Goal: Task Accomplishment & Management: Manage account settings

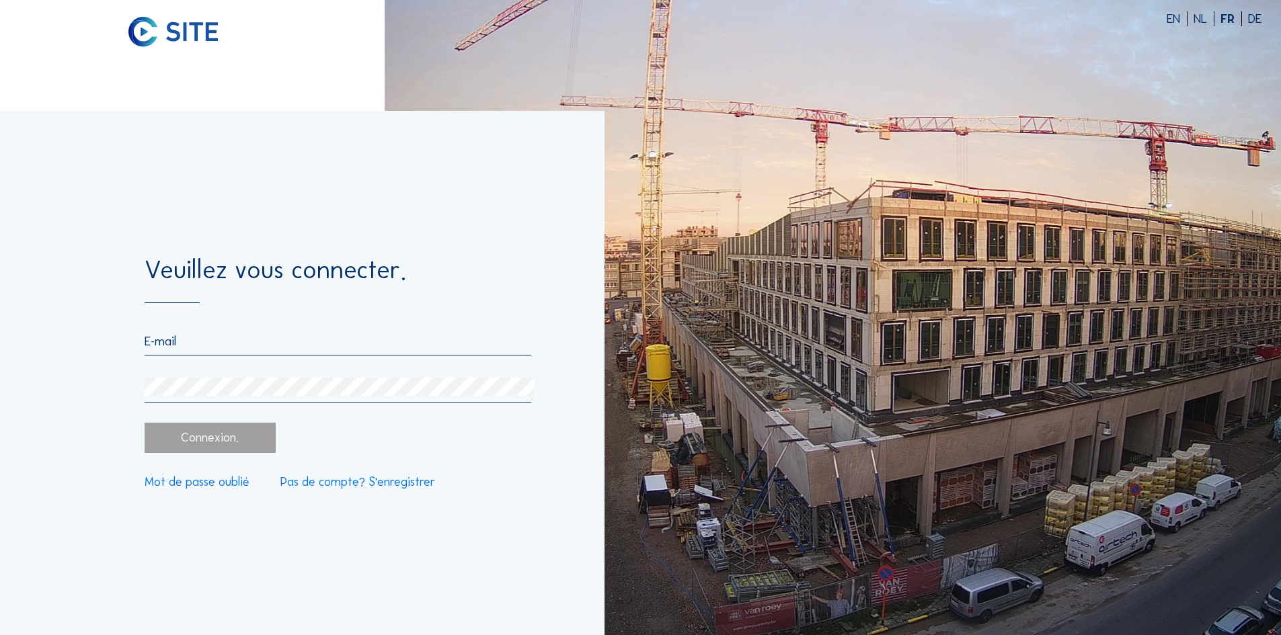
type input "[PERSON_NAME][EMAIL_ADDRESS][DOMAIN_NAME]"
click at [197, 436] on div "Connexion." at bounding box center [210, 438] width 130 height 30
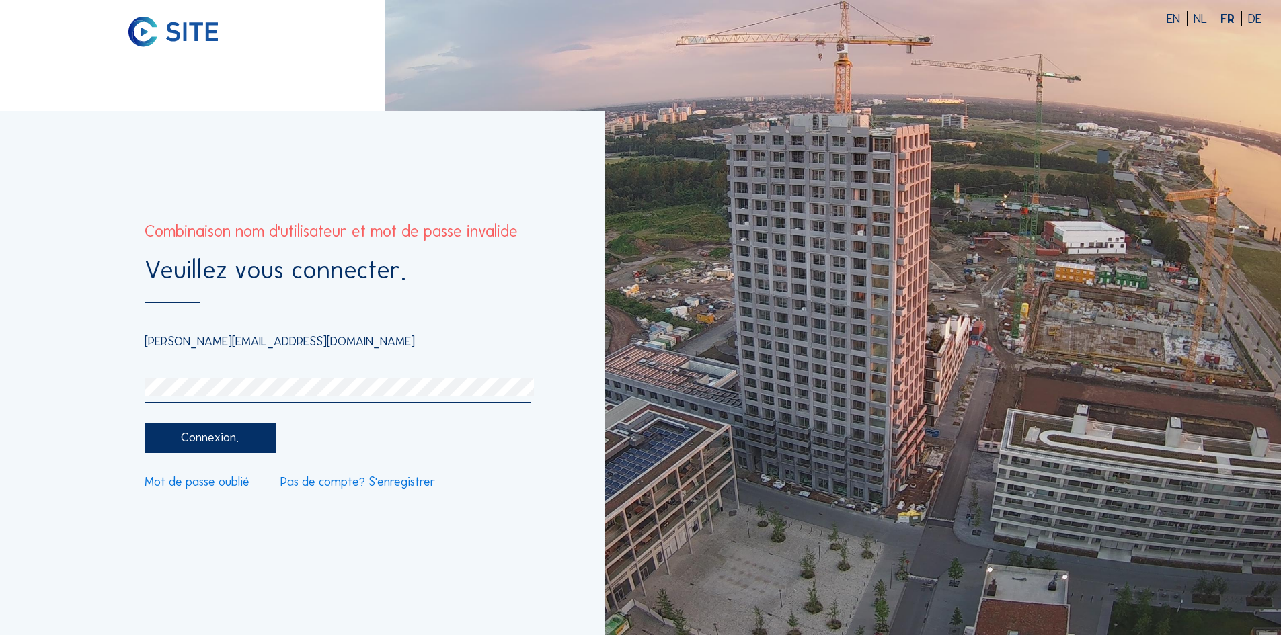
click at [224, 485] on link "Mot de passe oublié" at bounding box center [197, 482] width 105 height 12
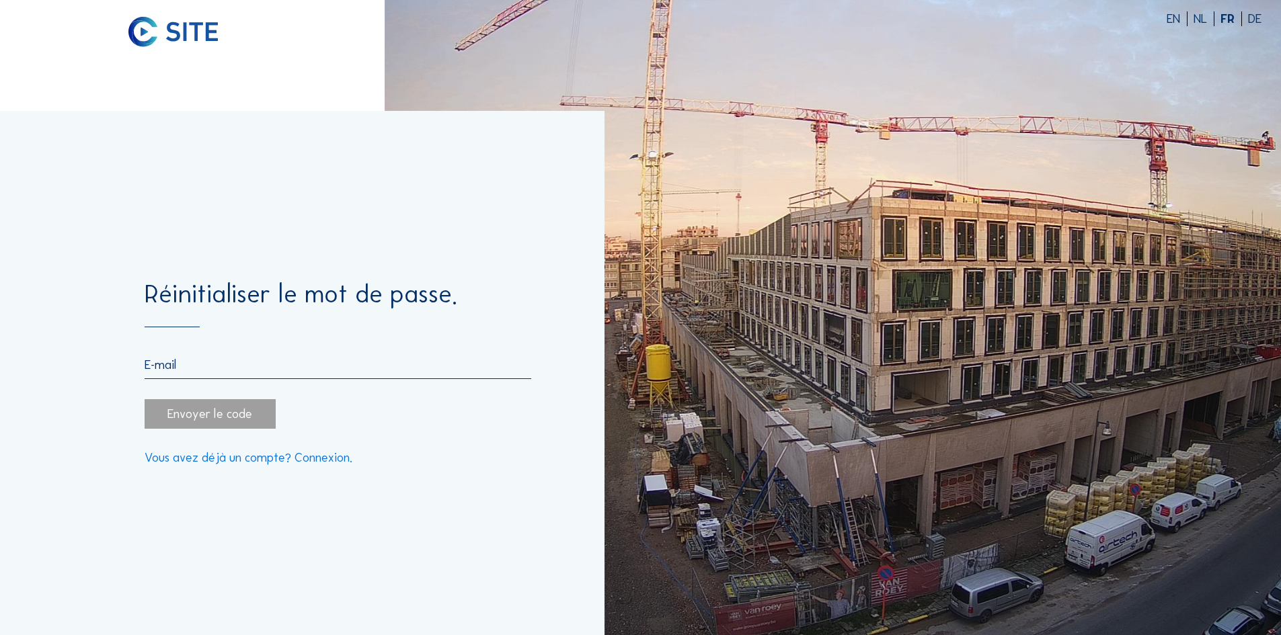
click at [146, 364] on input "email" at bounding box center [338, 365] width 386 height 15
type input "[PERSON_NAME][EMAIL_ADDRESS][DOMAIN_NAME]"
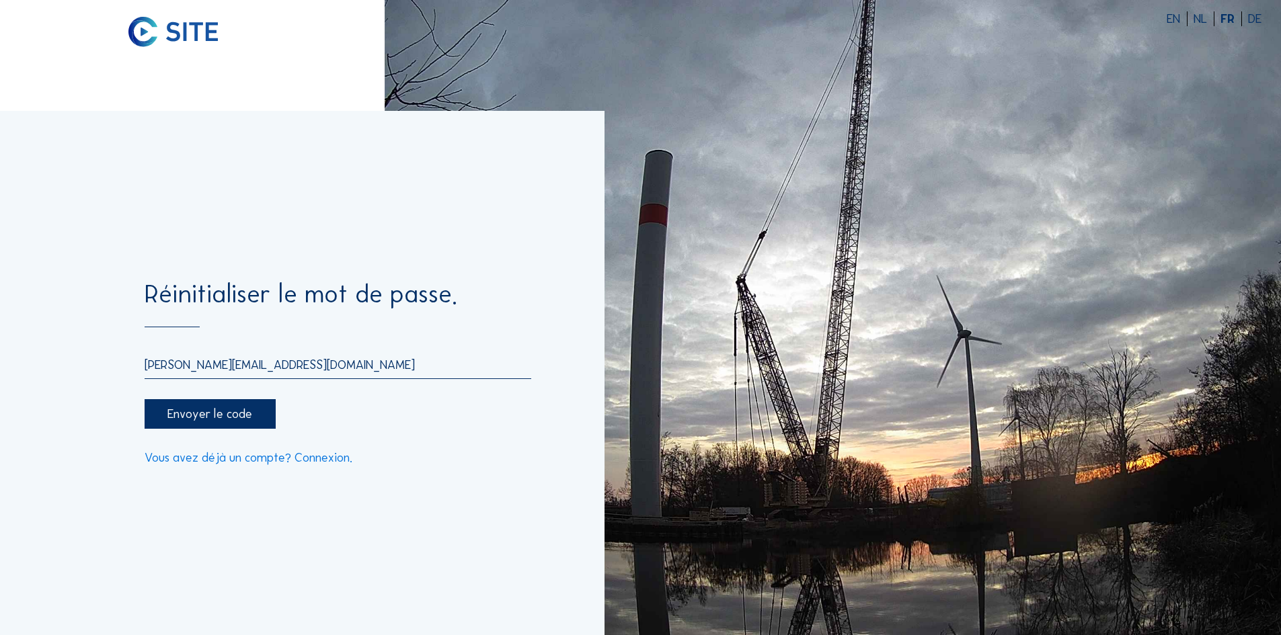
click at [225, 416] on div "Envoyer le code" at bounding box center [210, 414] width 130 height 30
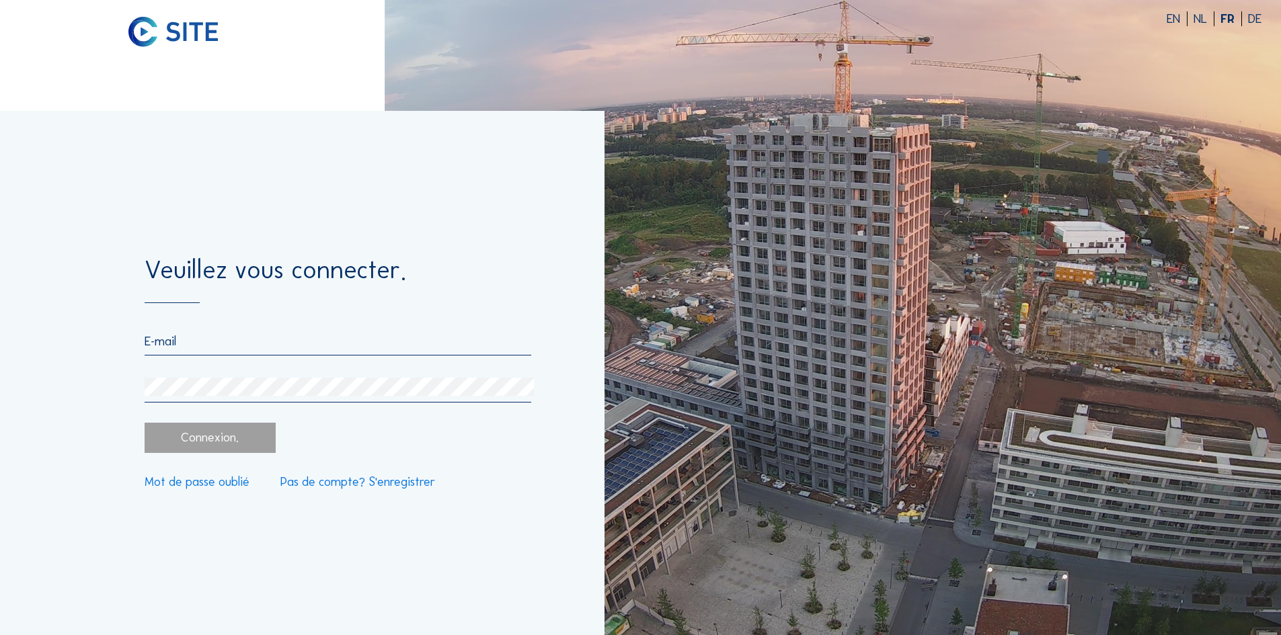
type input "[PERSON_NAME][EMAIL_ADDRESS][DOMAIN_NAME]"
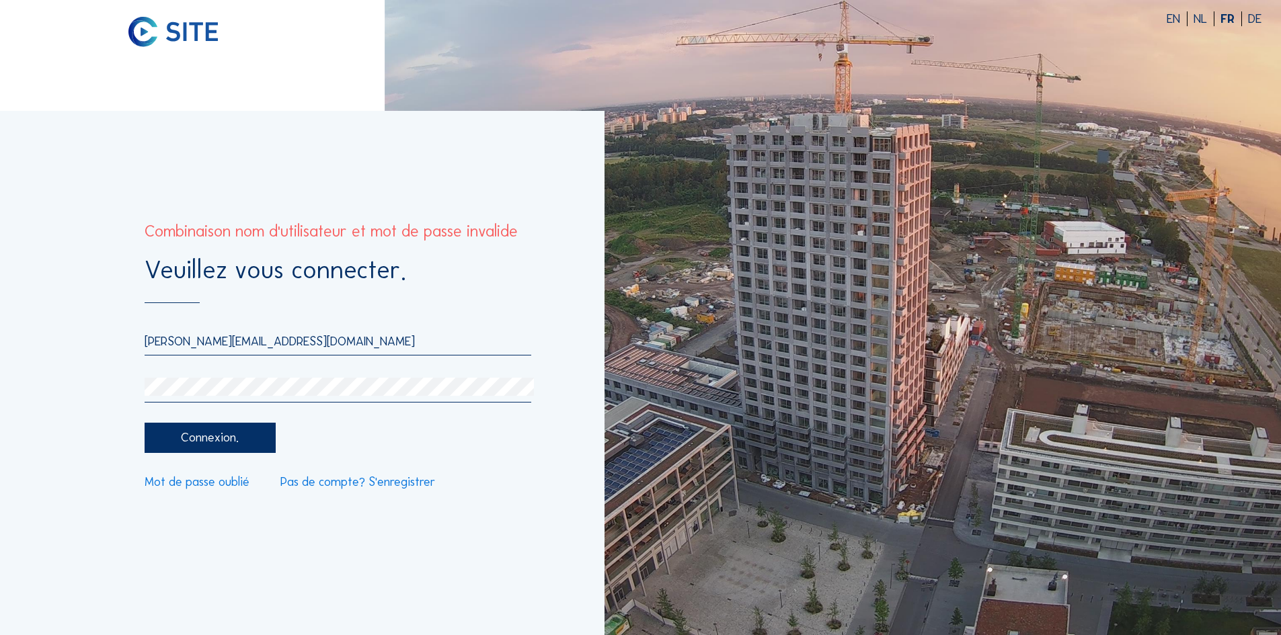
click at [249, 561] on div "Veuillez vous connecter. [PERSON_NAME][EMAIL_ADDRESS][DOMAIN_NAME] Connexion. M…" at bounding box center [302, 373] width 604 height 524
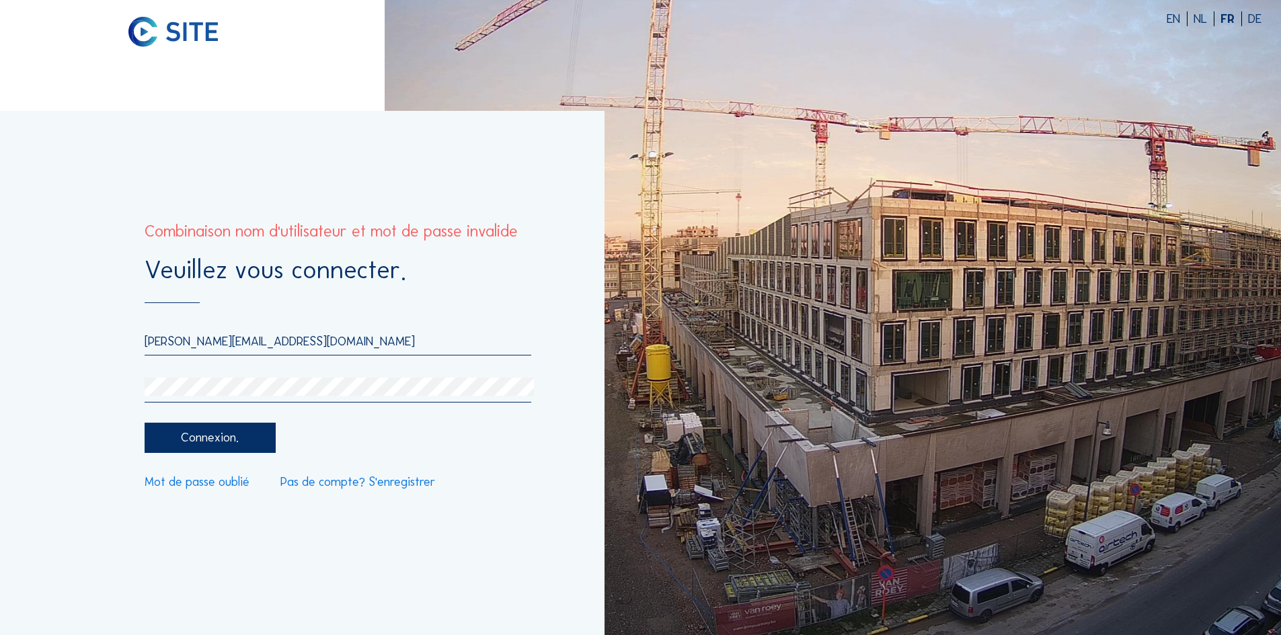
click at [201, 485] on link "Mot de passe oublié" at bounding box center [197, 482] width 105 height 12
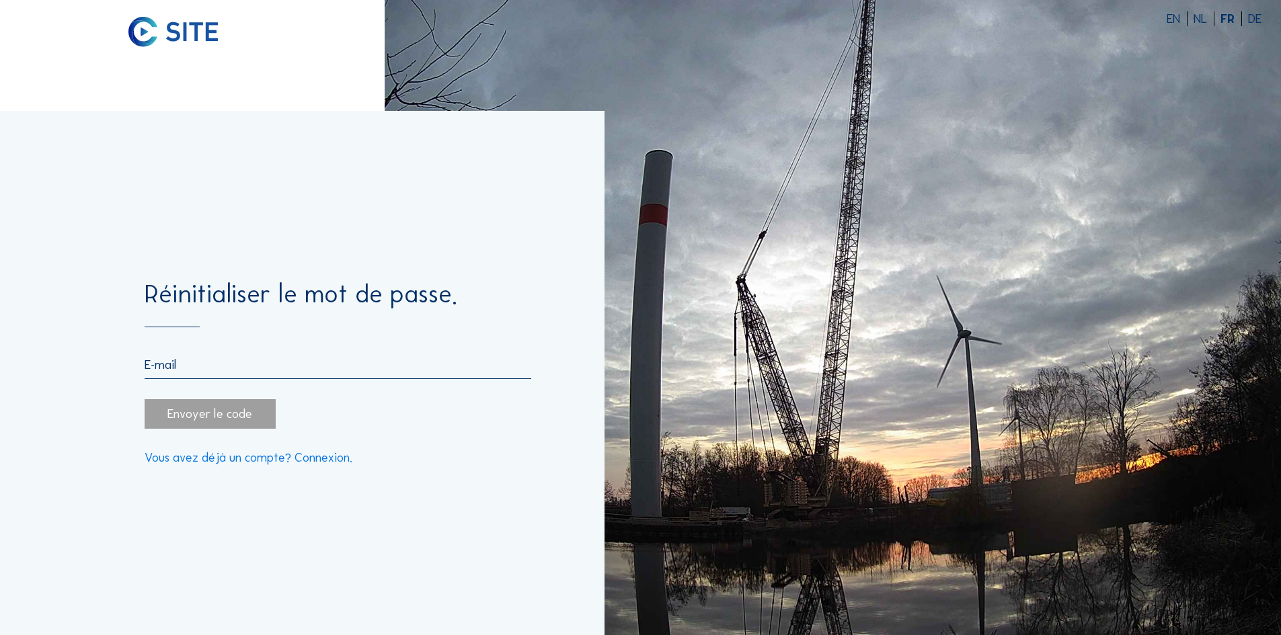
click at [161, 416] on div "Envoyer le code" at bounding box center [210, 414] width 130 height 30
click at [175, 416] on div "Envoyer le code" at bounding box center [210, 414] width 130 height 30
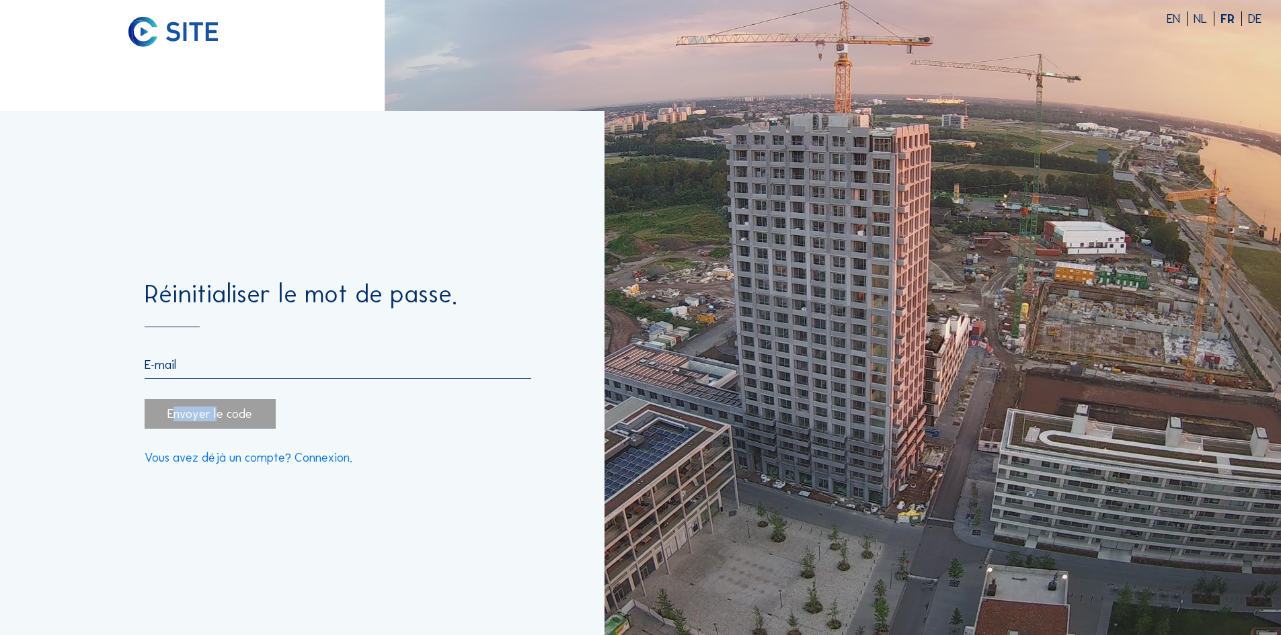
click at [174, 407] on div "Envoyer le code" at bounding box center [210, 414] width 130 height 30
click at [166, 412] on div "Envoyer le code" at bounding box center [210, 414] width 130 height 30
click at [167, 372] on input "email" at bounding box center [338, 365] width 386 height 15
type input "[PERSON_NAME][EMAIL_ADDRESS][DOMAIN_NAME]"
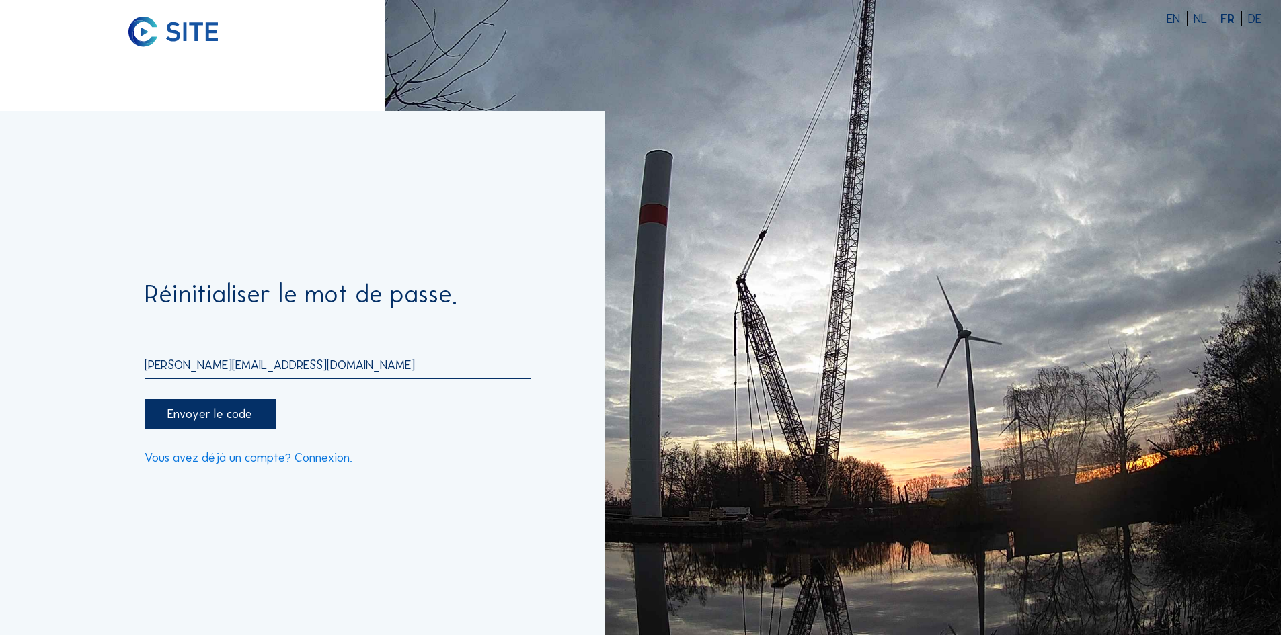
click at [175, 414] on div "Envoyer le code" at bounding box center [210, 414] width 130 height 30
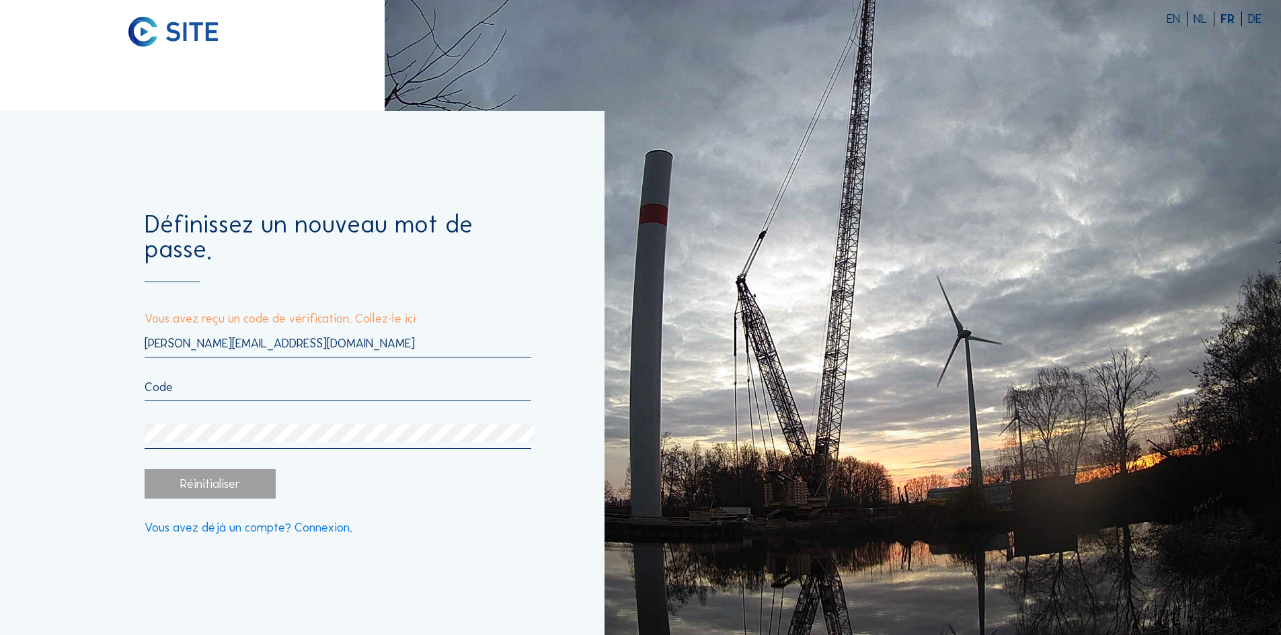
click at [183, 384] on input "text" at bounding box center [338, 387] width 386 height 15
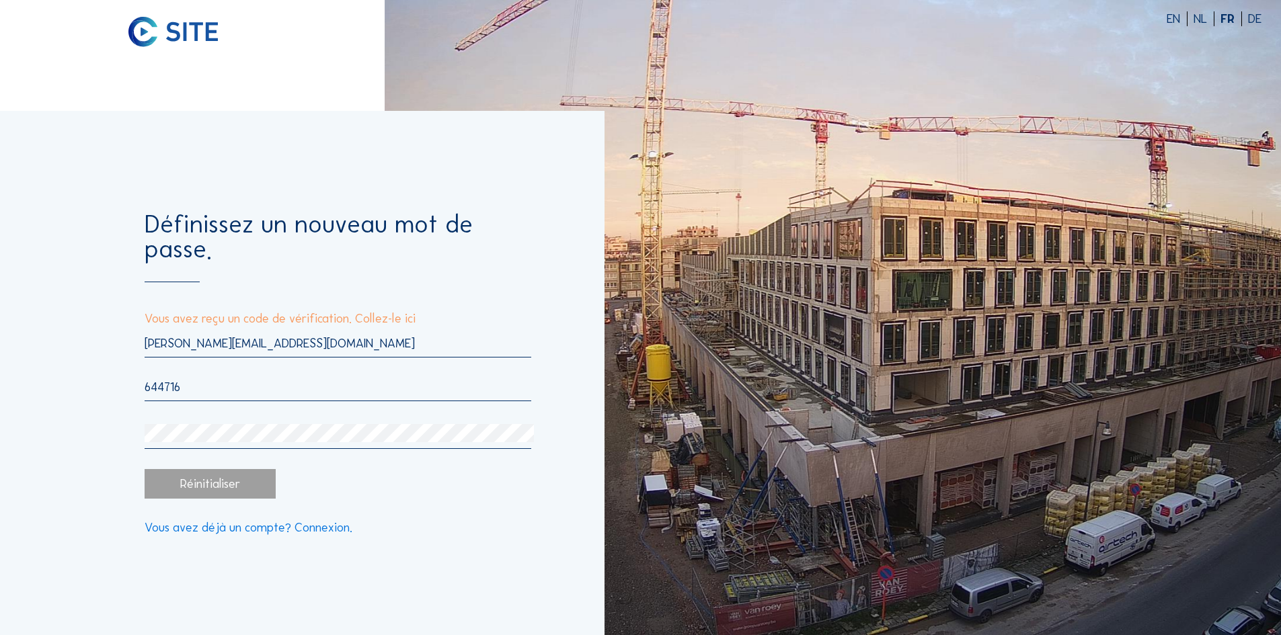
type input "644716"
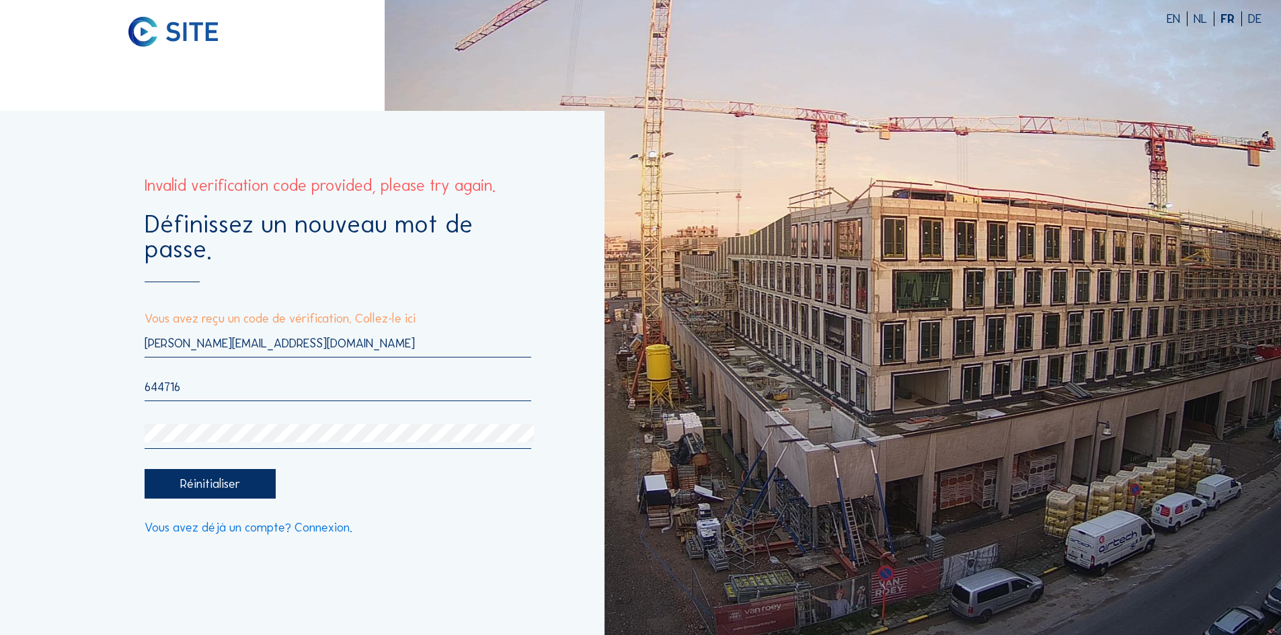
click at [178, 489] on div "Réinitialiser" at bounding box center [210, 484] width 130 height 30
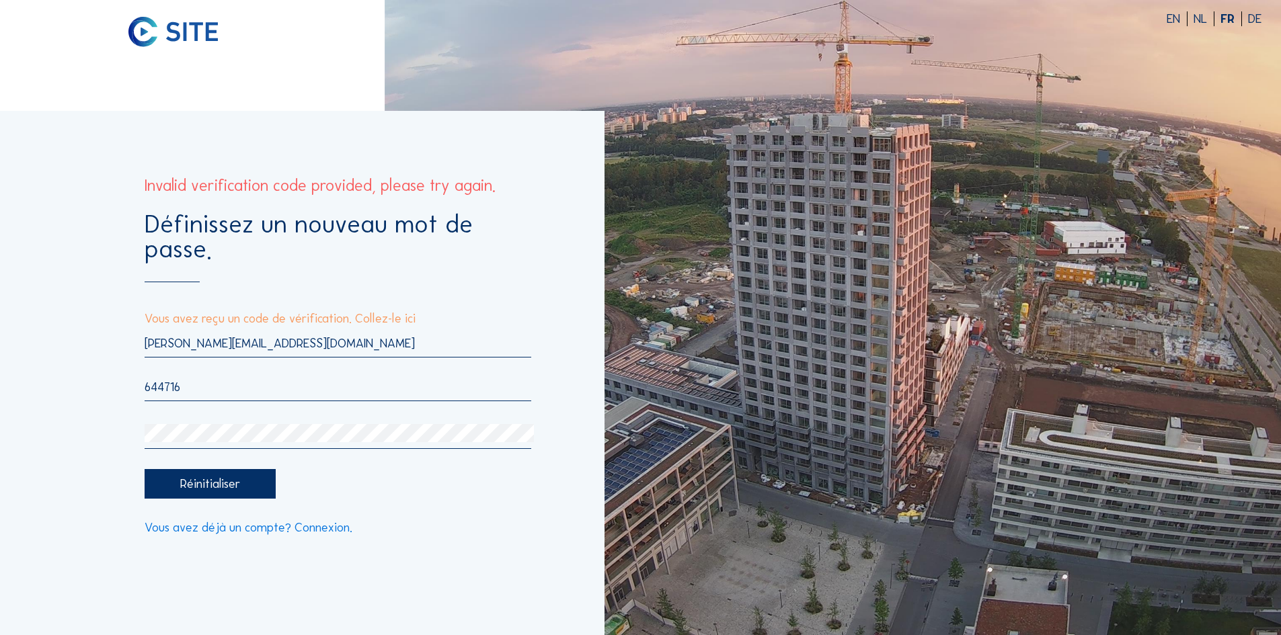
click at [384, 321] on p "Vous avez reçu un code de vérification. Collez-le ici" at bounding box center [338, 319] width 386 height 12
click at [199, 487] on div "Réinitialiser" at bounding box center [210, 484] width 130 height 30
